Goal: Transaction & Acquisition: Purchase product/service

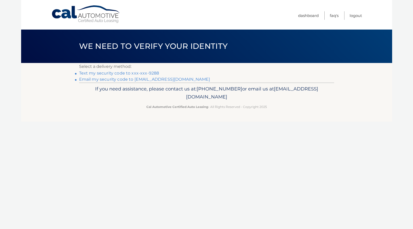
click at [156, 73] on link "Text my security code to xxx-xxx-9288" at bounding box center [119, 73] width 80 height 5
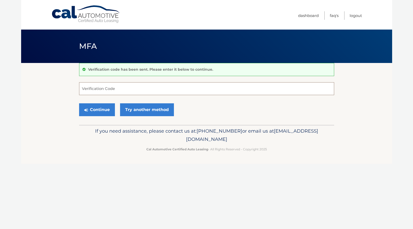
click at [146, 89] on input "Verification Code" at bounding box center [206, 88] width 255 height 13
type input "753738"
click at [99, 112] on button "Continue" at bounding box center [97, 110] width 36 height 13
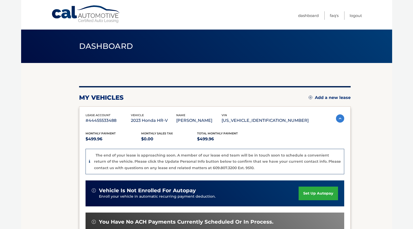
click at [355, 128] on section "my vehicles Add a new lease lease account #44455533488 vehicle 2023 Honda HR-V …" at bounding box center [206, 184] width 371 height 242
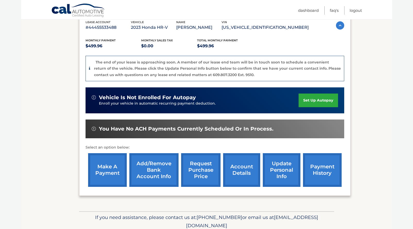
scroll to position [114, 0]
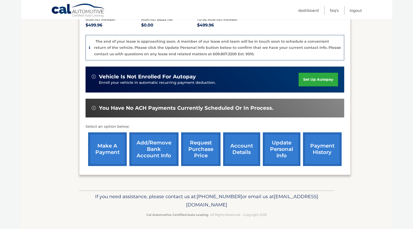
click at [102, 150] on link "make a payment" at bounding box center [107, 150] width 39 height 34
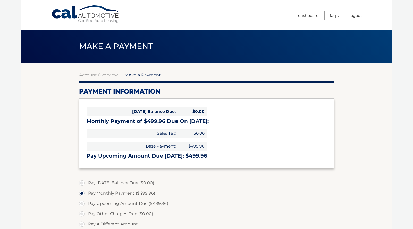
select select "NmRmYjJhZmMtMWI5MC00ZjY1LTlkMTktMmU3MmZhOTI2MzRi"
click at [80, 193] on label "Pay Monthly Payment ($499.96)" at bounding box center [206, 194] width 255 height 10
click at [81, 193] on input "Pay Monthly Payment ($499.96)" at bounding box center [83, 193] width 5 height 8
click at [222, 206] on label "Pay Upcoming Amount Due ($499.96)" at bounding box center [206, 204] width 255 height 10
click at [86, 206] on input "Pay Upcoming Amount Due ($499.96)" at bounding box center [83, 203] width 5 height 8
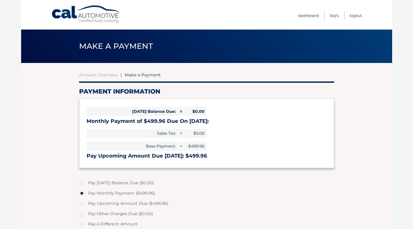
radio input "true"
click at [81, 219] on input "Pay A Different Amount" at bounding box center [83, 223] width 5 height 8
radio input "true"
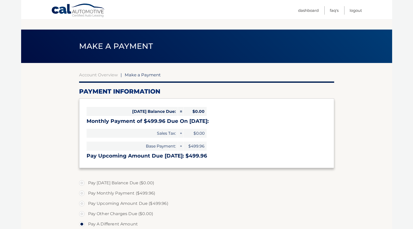
scroll to position [131, 0]
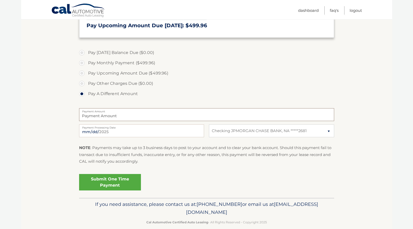
type input "0"
click at [81, 61] on label "Pay Monthly Payment ($499.96)" at bounding box center [206, 63] width 255 height 10
click at [81, 61] on input "Pay Monthly Payment ($499.96)" at bounding box center [83, 62] width 5 height 8
radio input "true"
type input "499.96"
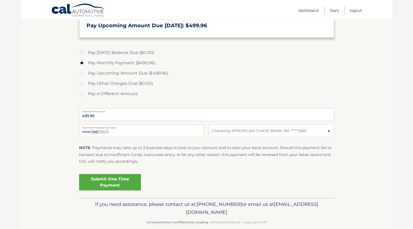
click at [111, 180] on link "Submit One Time Payment" at bounding box center [110, 182] width 62 height 16
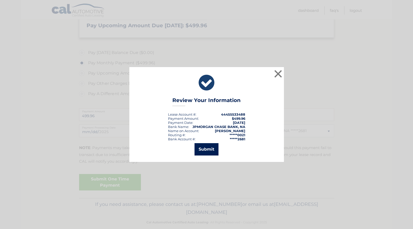
click at [207, 148] on button "Submit" at bounding box center [206, 149] width 24 height 12
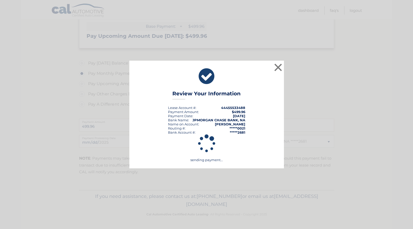
scroll to position [120, 0]
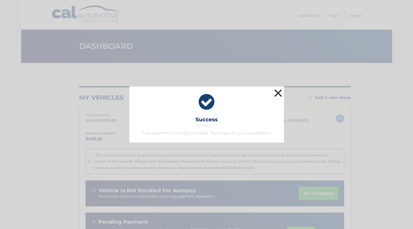
click at [277, 91] on button "×" at bounding box center [278, 93] width 10 height 10
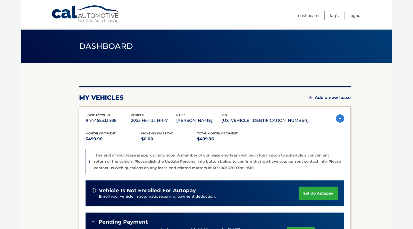
drag, startPoint x: 360, startPoint y: 149, endPoint x: 360, endPoint y: 120, distance: 29.6
click at [360, 121] on section "my vehicles Add a new lease lease account #44455533488 vehicle 2023 Honda HR-V …" at bounding box center [206, 189] width 371 height 252
click at [313, 15] on link "Dashboard" at bounding box center [308, 15] width 21 height 8
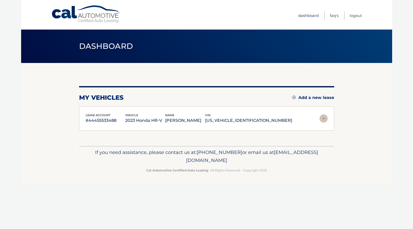
click at [308, 16] on link "Dashboard" at bounding box center [308, 15] width 21 height 8
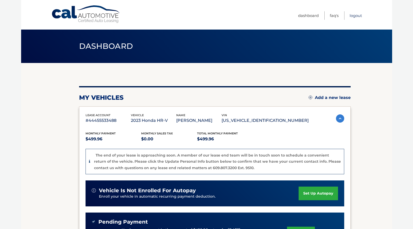
click at [353, 14] on link "Logout" at bounding box center [356, 15] width 12 height 8
